Goal: Navigation & Orientation: Go to known website

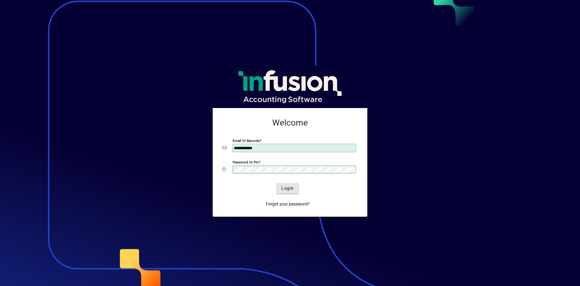
click at [285, 189] on span "Login" at bounding box center [287, 188] width 12 height 6
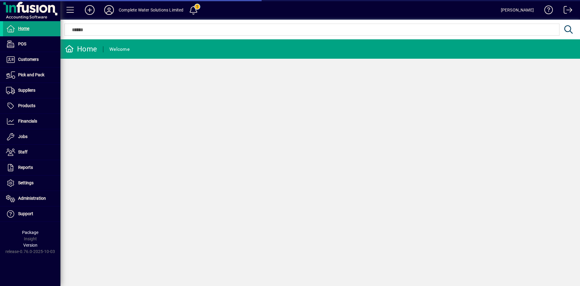
click at [111, 7] on icon at bounding box center [109, 10] width 12 height 10
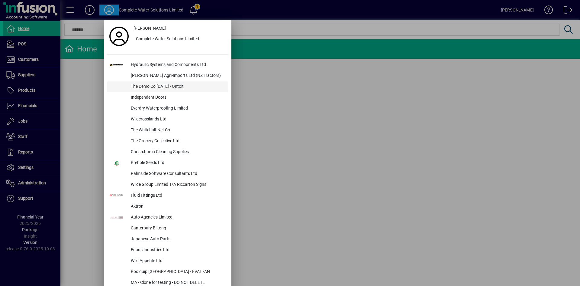
click at [154, 86] on div "The Demo Co [DATE] - Ontoit" at bounding box center [177, 86] width 102 height 11
